Goal: Transaction & Acquisition: Purchase product/service

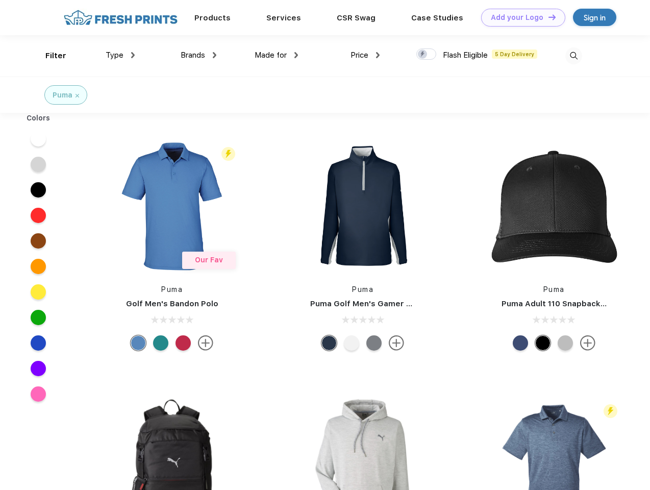
click at [519, 17] on link "Add your Logo Design Tool" at bounding box center [523, 18] width 84 height 18
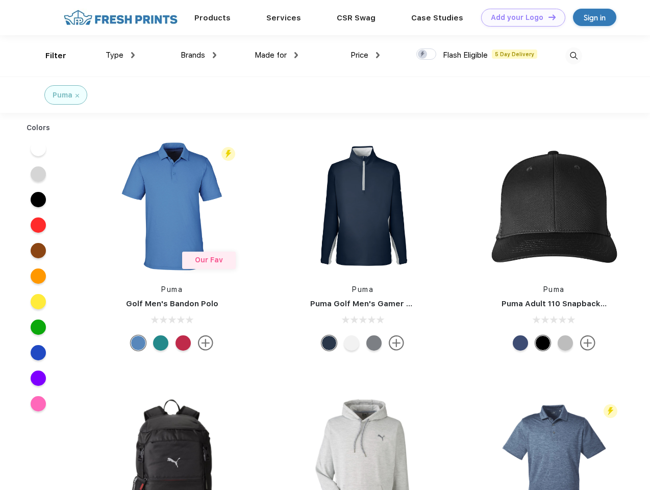
click at [0, 0] on div "Design Tool" at bounding box center [0, 0] width 0 height 0
click at [547, 17] on link "Add your Logo Design Tool" at bounding box center [523, 18] width 84 height 18
click at [49, 56] on div "Filter" at bounding box center [55, 56] width 21 height 12
click at [120, 55] on span "Type" at bounding box center [115, 54] width 18 height 9
click at [198, 55] on span "Brands" at bounding box center [193, 54] width 24 height 9
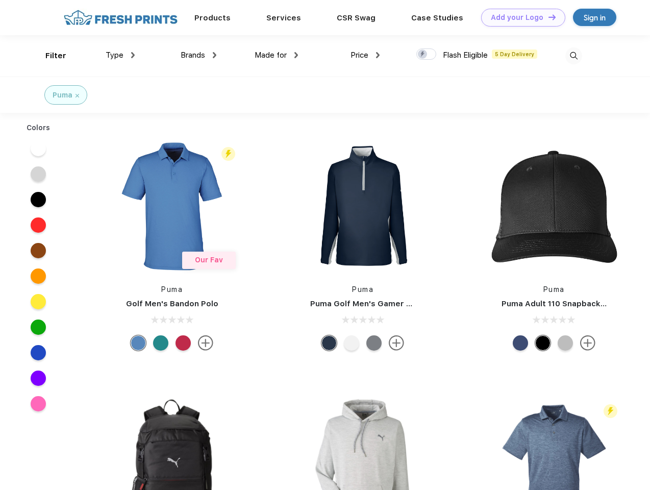
click at [276, 55] on span "Made for" at bounding box center [270, 54] width 32 height 9
click at [365, 55] on span "Price" at bounding box center [359, 54] width 18 height 9
click at [426, 55] on div at bounding box center [426, 53] width 20 height 11
click at [423, 55] on input "checkbox" at bounding box center [419, 51] width 7 height 7
click at [573, 56] on img at bounding box center [573, 55] width 17 height 17
